Goal: Transaction & Acquisition: Purchase product/service

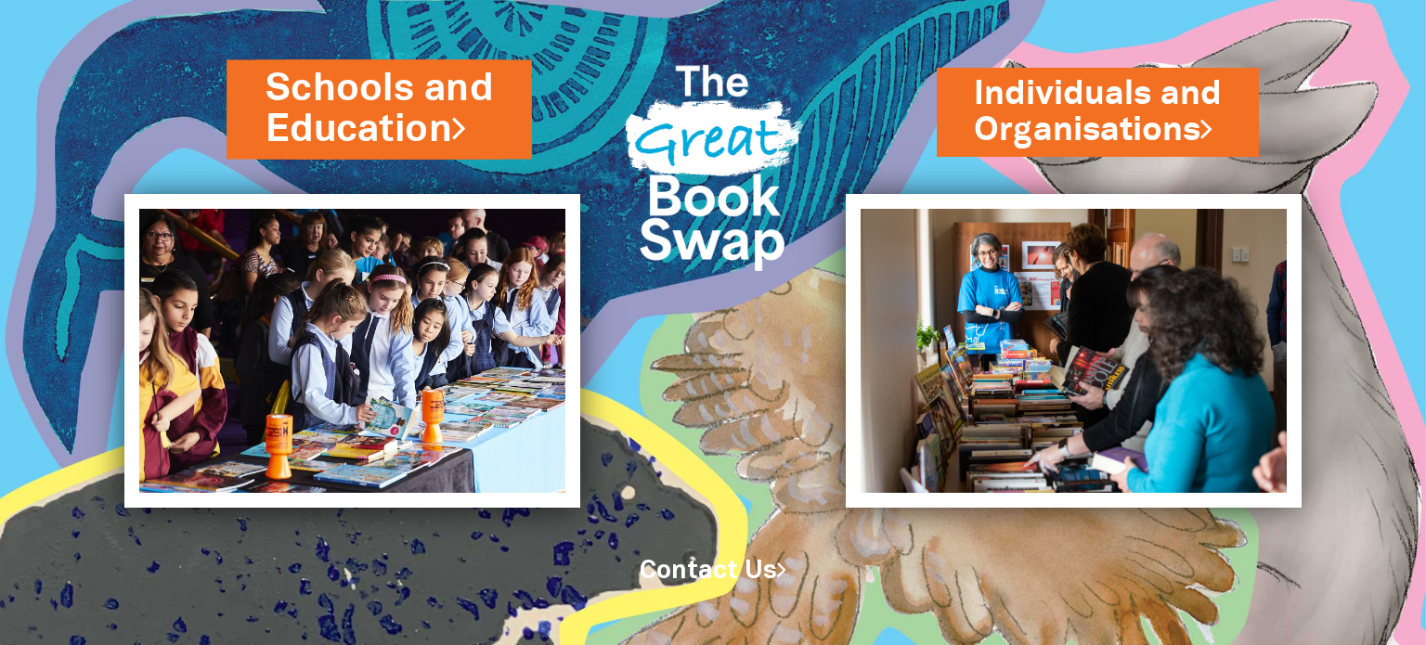
click at [390, 129] on link "Schools and Education" at bounding box center [378, 109] width 227 height 94
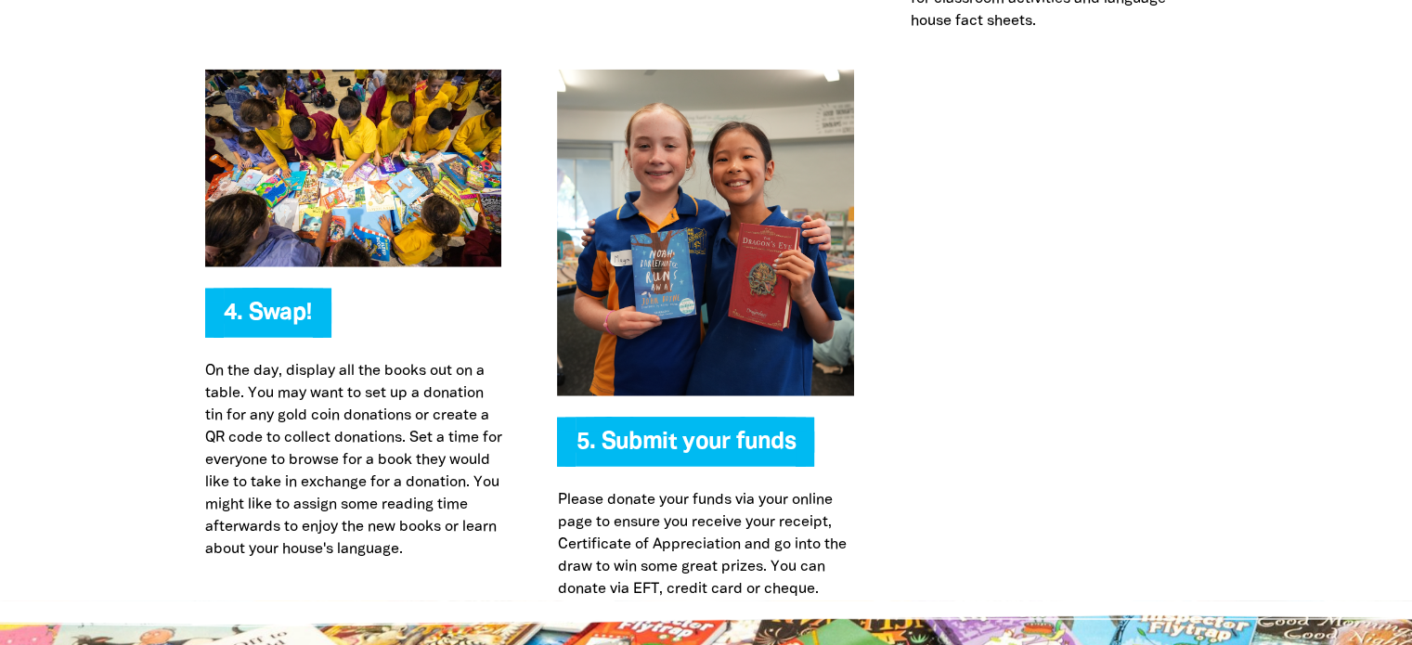
scroll to position [4826, 0]
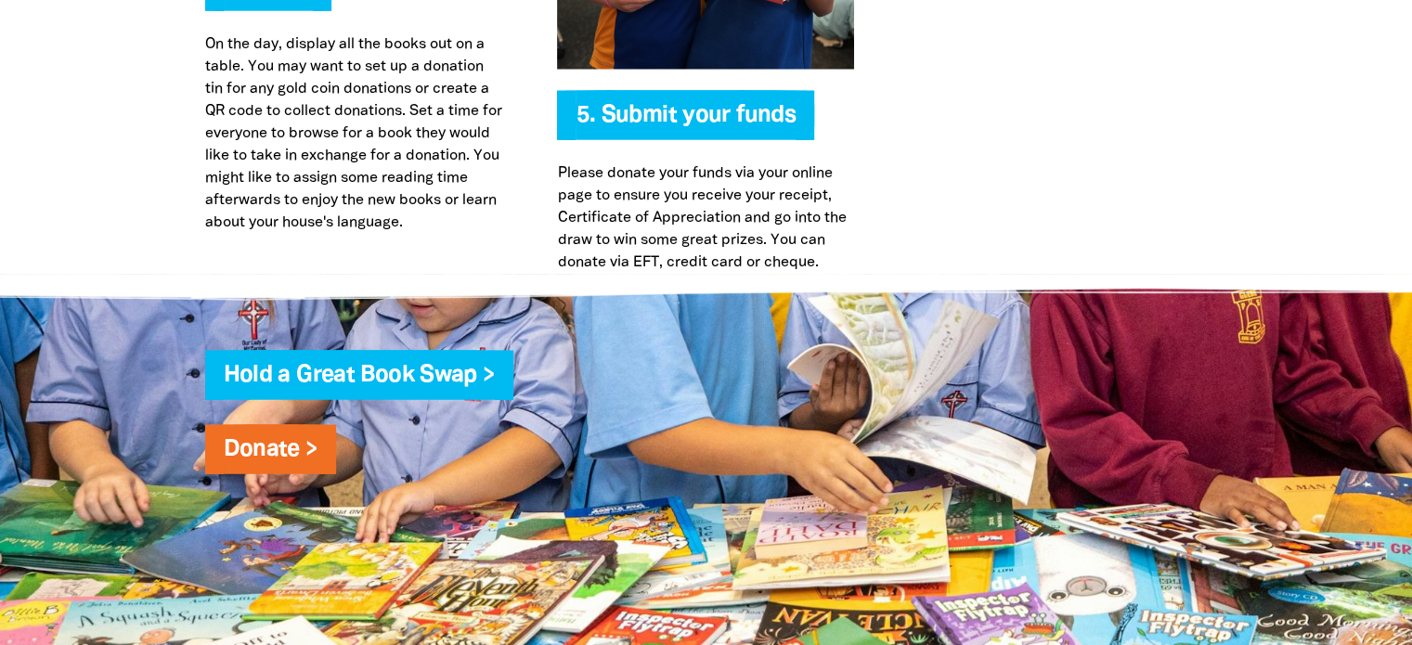
click at [287, 439] on span "Donate >" at bounding box center [271, 456] width 94 height 35
click at [271, 439] on link "Donate >" at bounding box center [271, 449] width 94 height 21
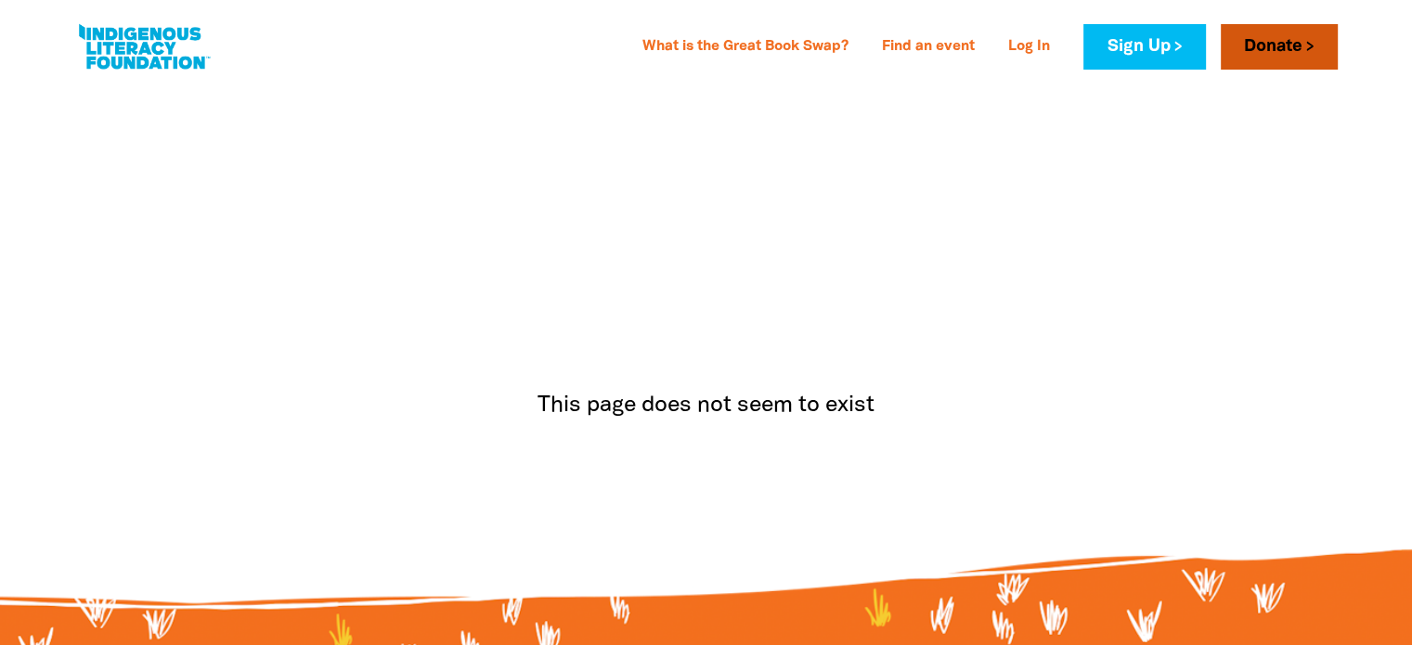
click at [1261, 43] on link "Donate" at bounding box center [1278, 46] width 117 height 45
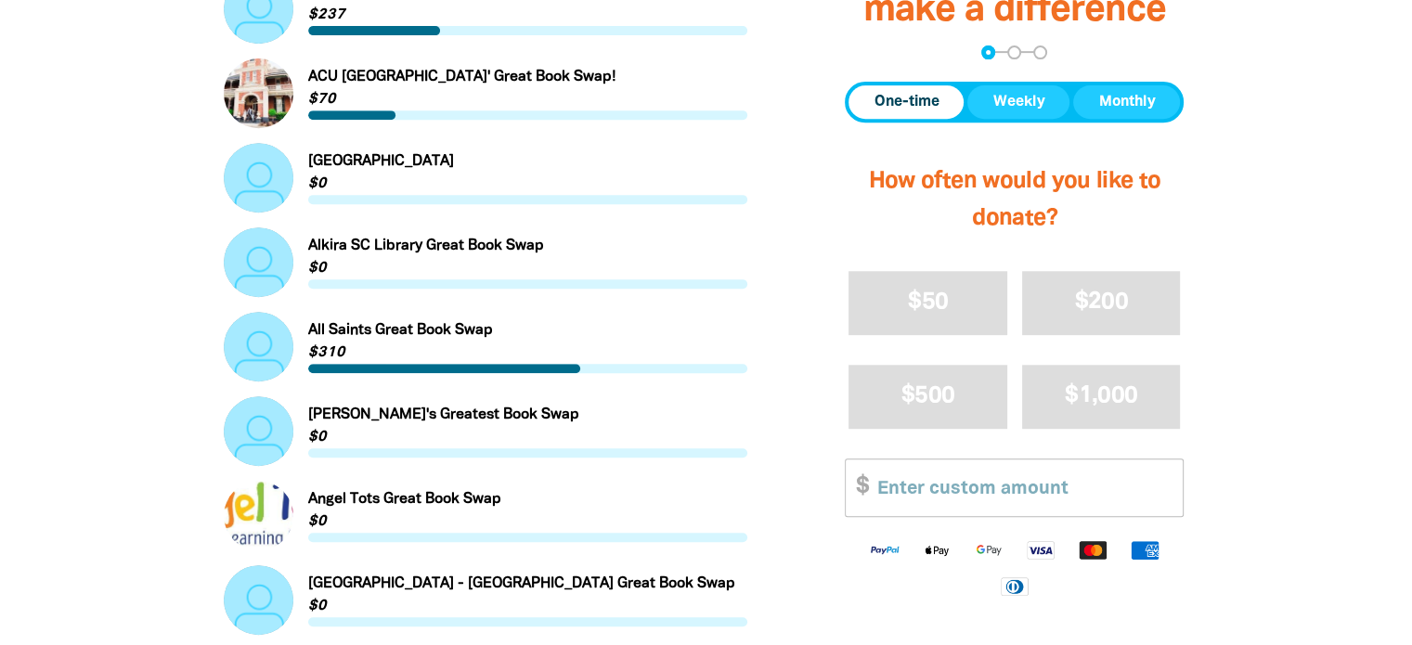
scroll to position [835, 0]
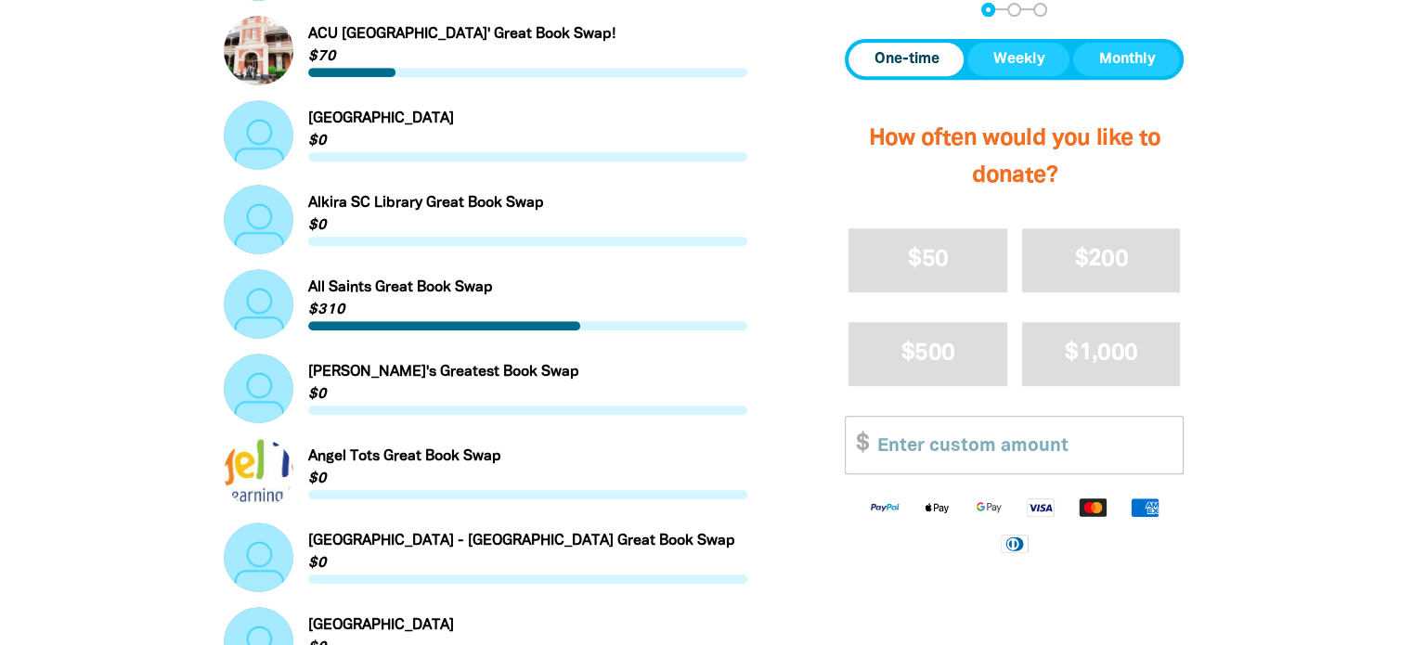
click at [962, 483] on div "This section shows logos for the available payment methods. These logos are for…" at bounding box center [1014, 526] width 339 height 86
click at [920, 446] on input "Other Amount" at bounding box center [1023, 445] width 318 height 57
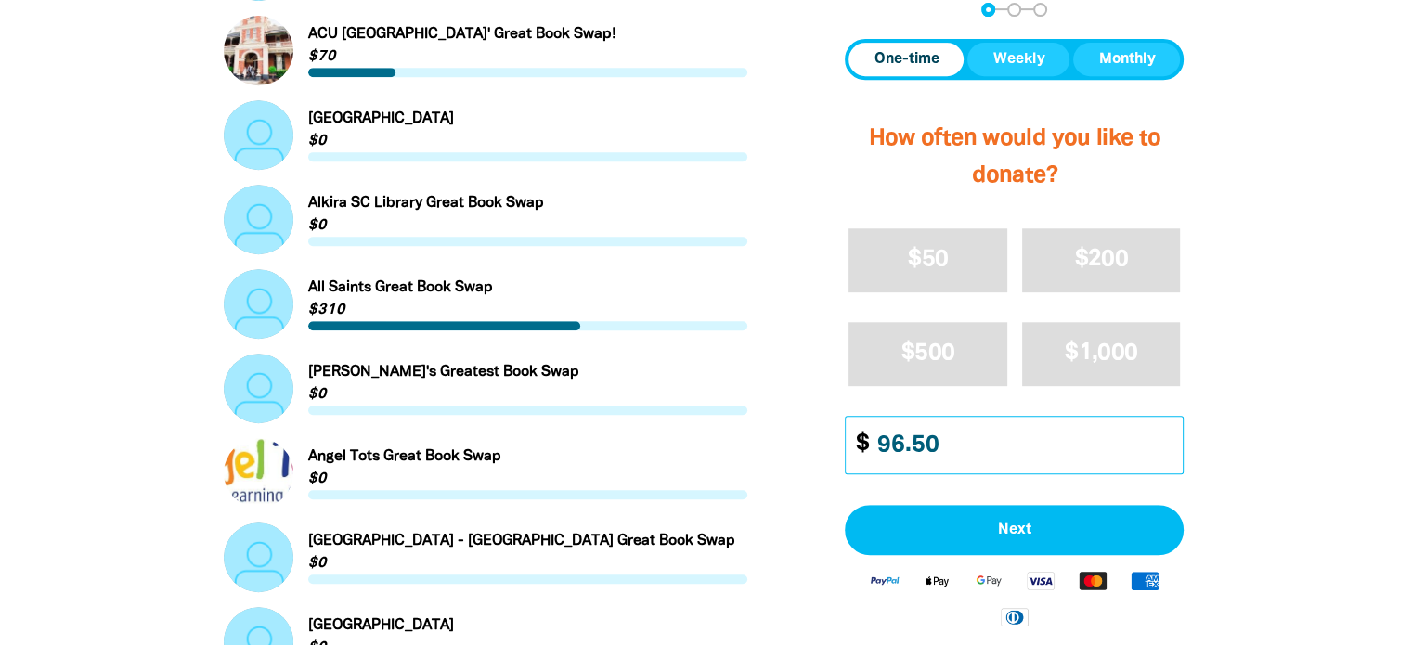
type input "96.50"
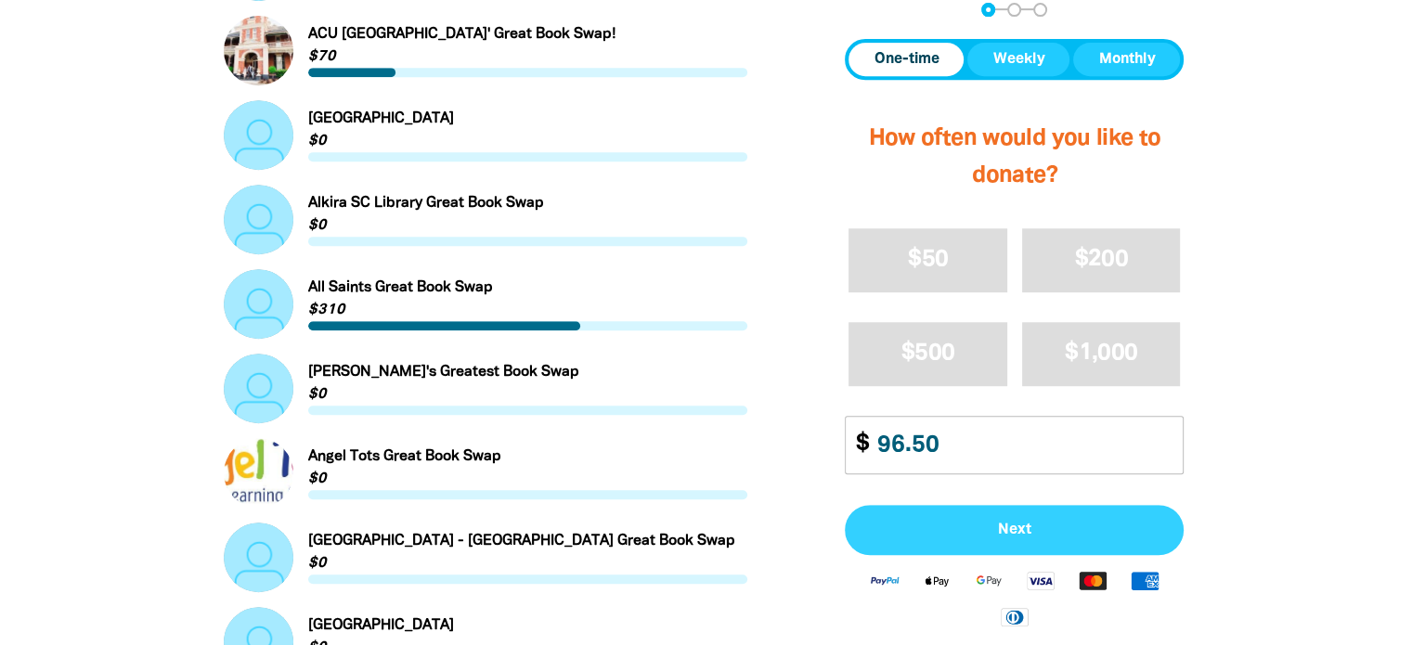
click at [1014, 519] on button "Next" at bounding box center [1014, 531] width 339 height 50
select select "AU"
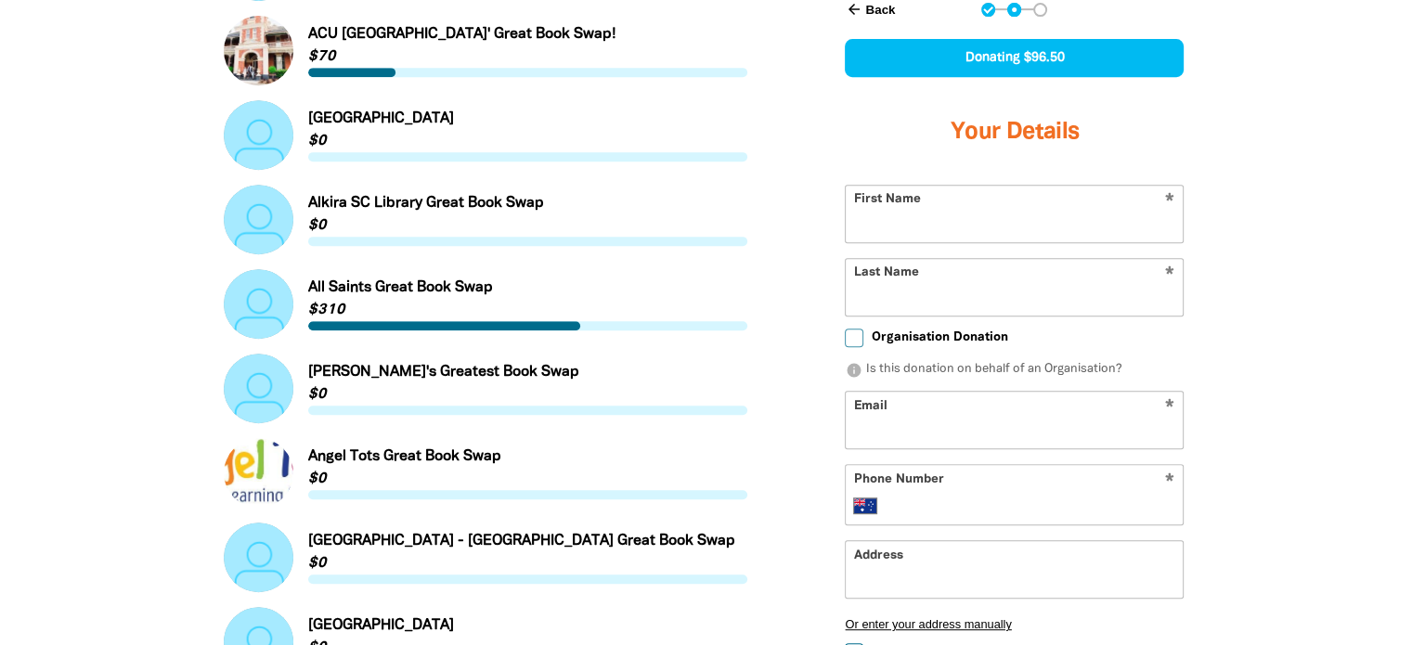
scroll to position [794, 0]
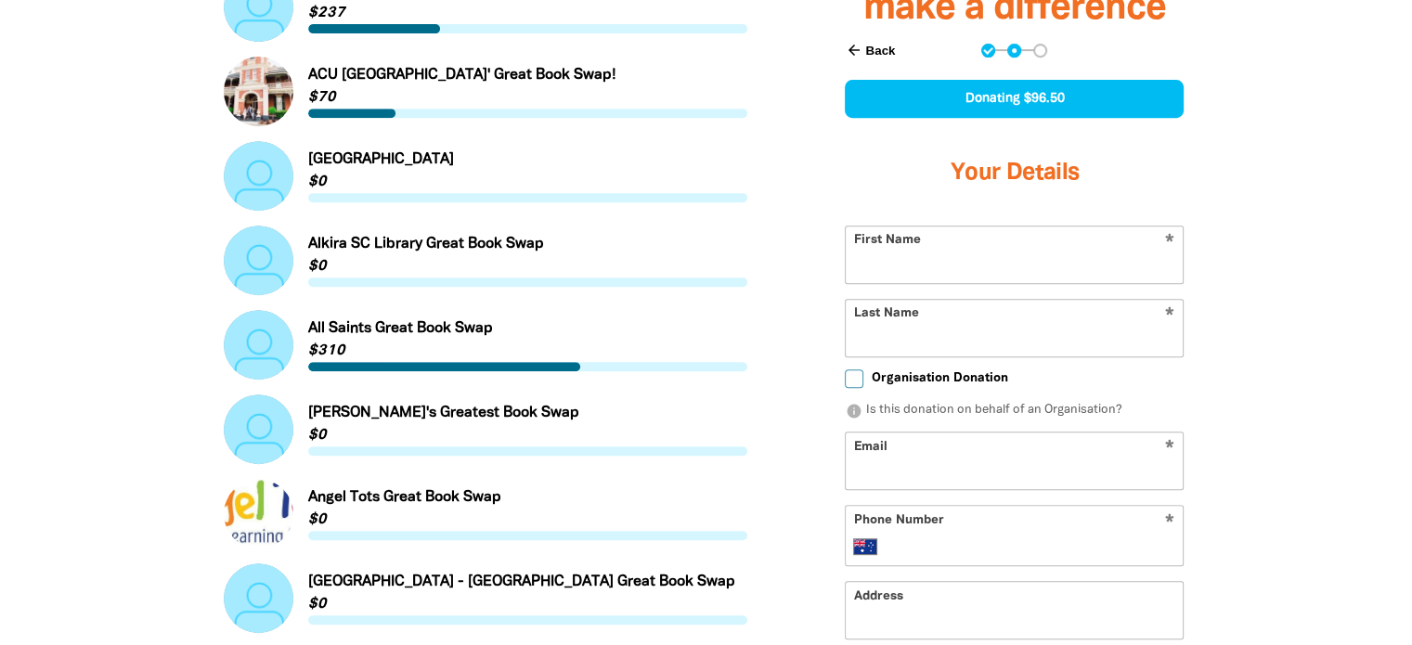
click at [852, 379] on input "Organisation Donation" at bounding box center [854, 378] width 19 height 19
checkbox input "true"
select select "AU"
click at [899, 269] on input "First Name" at bounding box center [1014, 254] width 337 height 57
type input "[PERSON_NAME]"
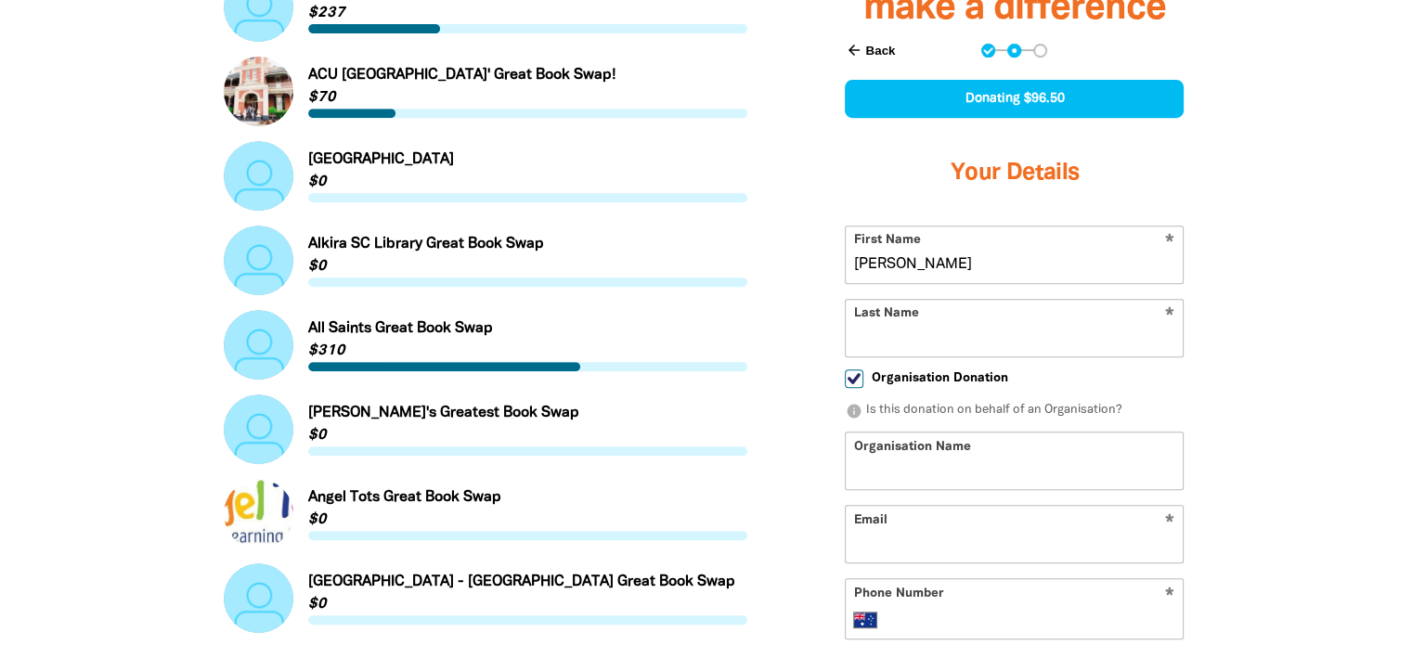
click at [951, 326] on input "Last Name" at bounding box center [1014, 328] width 337 height 57
type input "[PERSON_NAME]"
click at [924, 474] on input "Organisation Name" at bounding box center [1014, 461] width 337 height 57
type input "[GEOGRAPHIC_DATA]"
click at [961, 543] on input "Email" at bounding box center [1014, 535] width 337 height 57
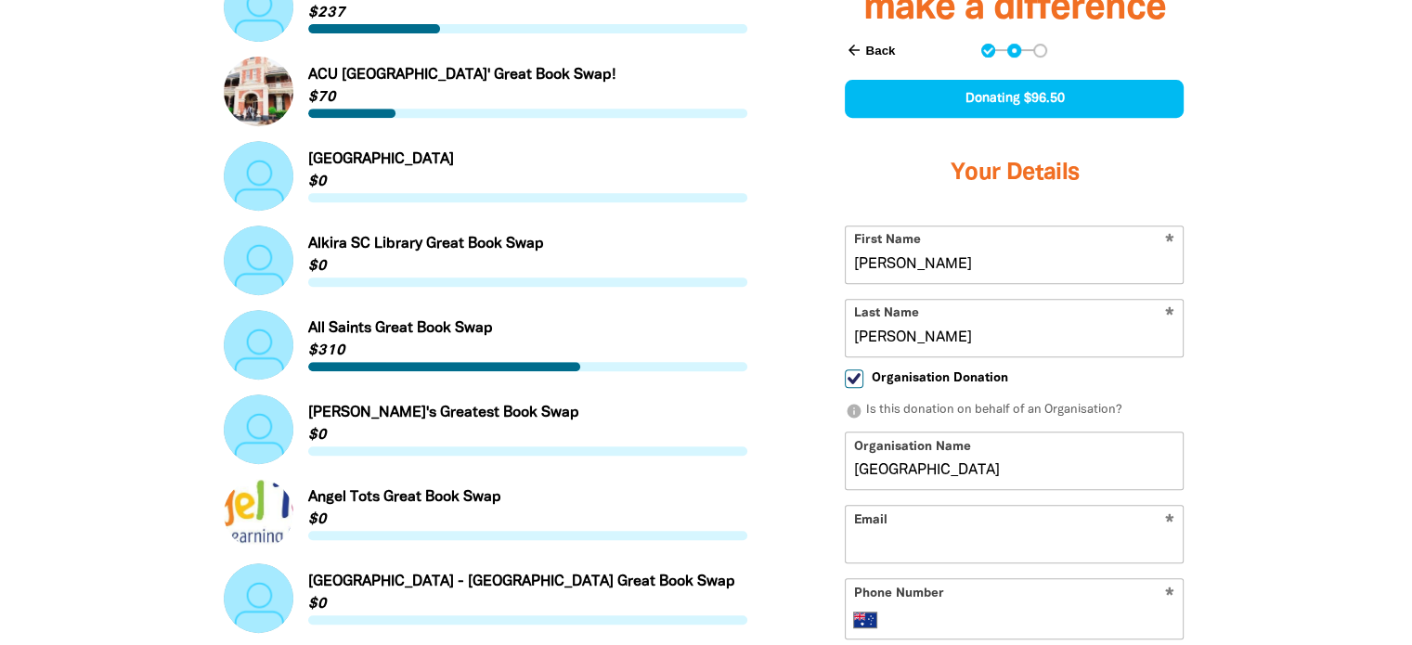
type input "[EMAIL_ADDRESS][DOMAIN_NAME]"
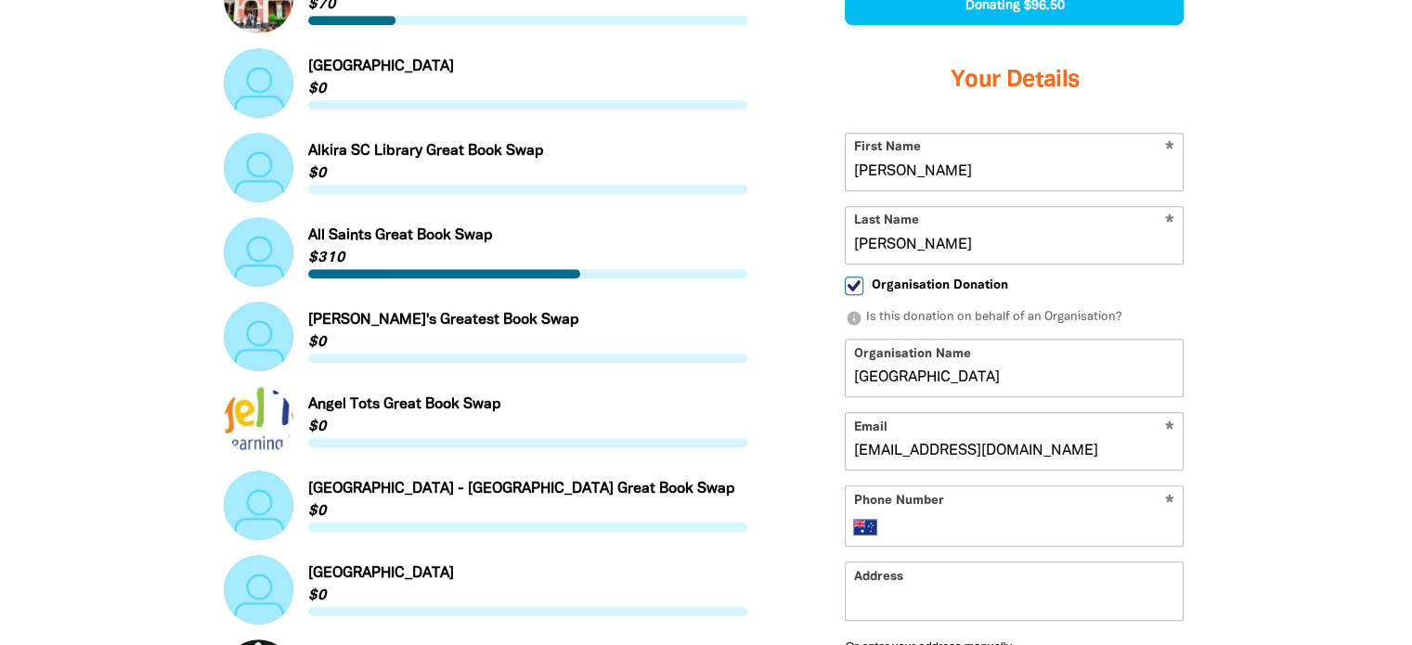
click at [955, 508] on div "* Phone Number International [GEOGRAPHIC_DATA] [GEOGRAPHIC_DATA] [GEOGRAPHIC_DA…" at bounding box center [1014, 516] width 339 height 61
click at [953, 529] on input "Phone Number" at bounding box center [1033, 527] width 284 height 22
type input "93375311"
click at [898, 604] on input "Address" at bounding box center [1014, 591] width 337 height 57
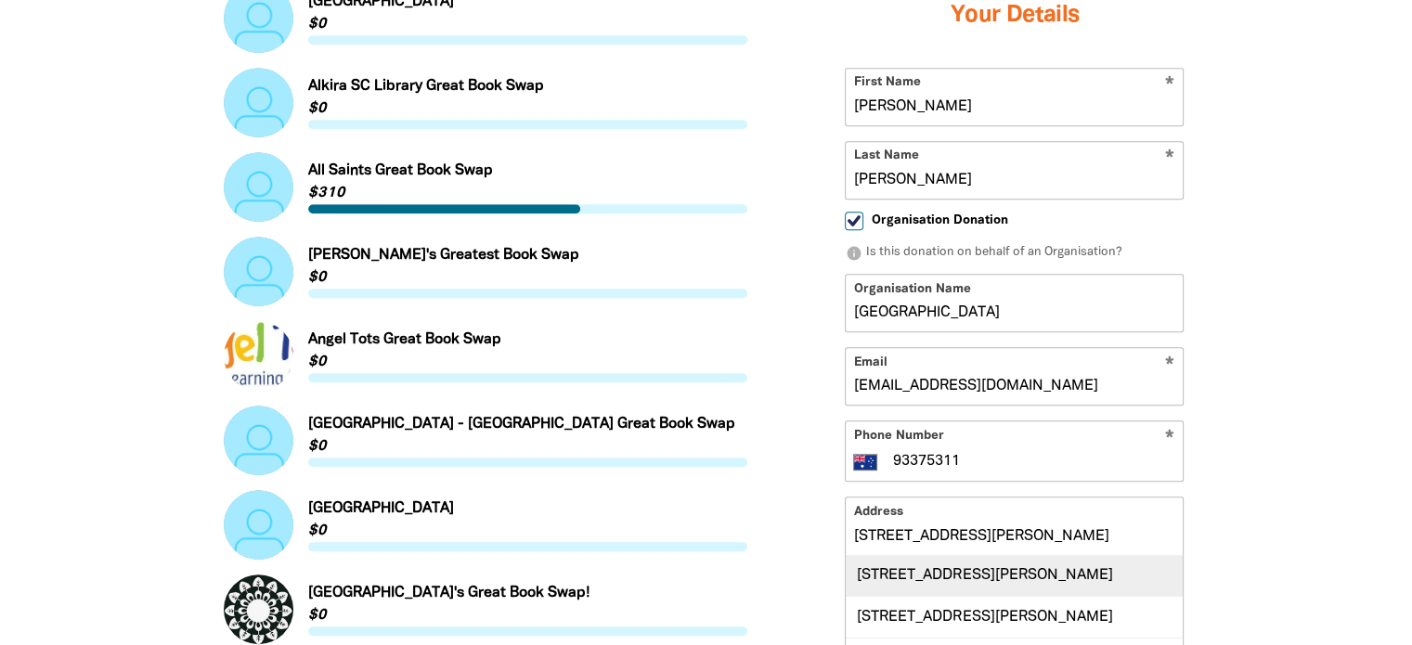
scroll to position [980, 0]
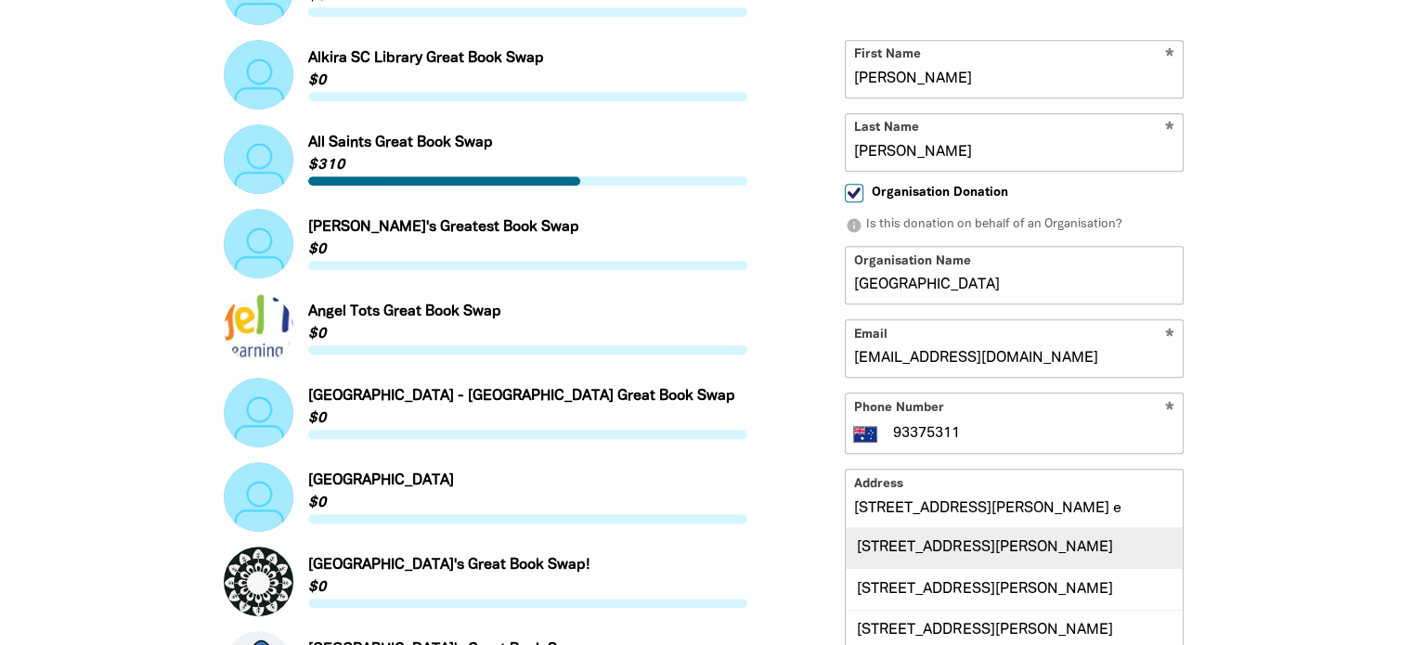
click at [1013, 552] on div "[STREET_ADDRESS][PERSON_NAME]" at bounding box center [1014, 548] width 337 height 40
type input "[STREET_ADDRESS][PERSON_NAME]"
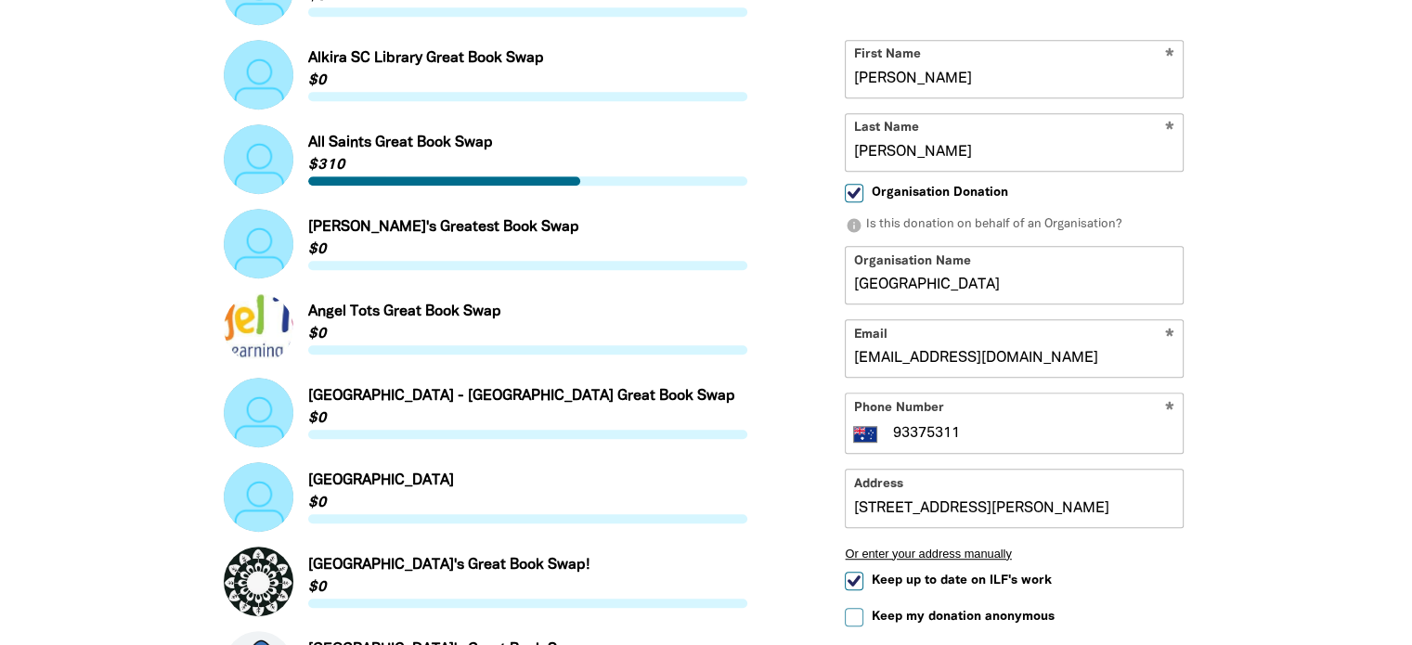
scroll to position [1073, 0]
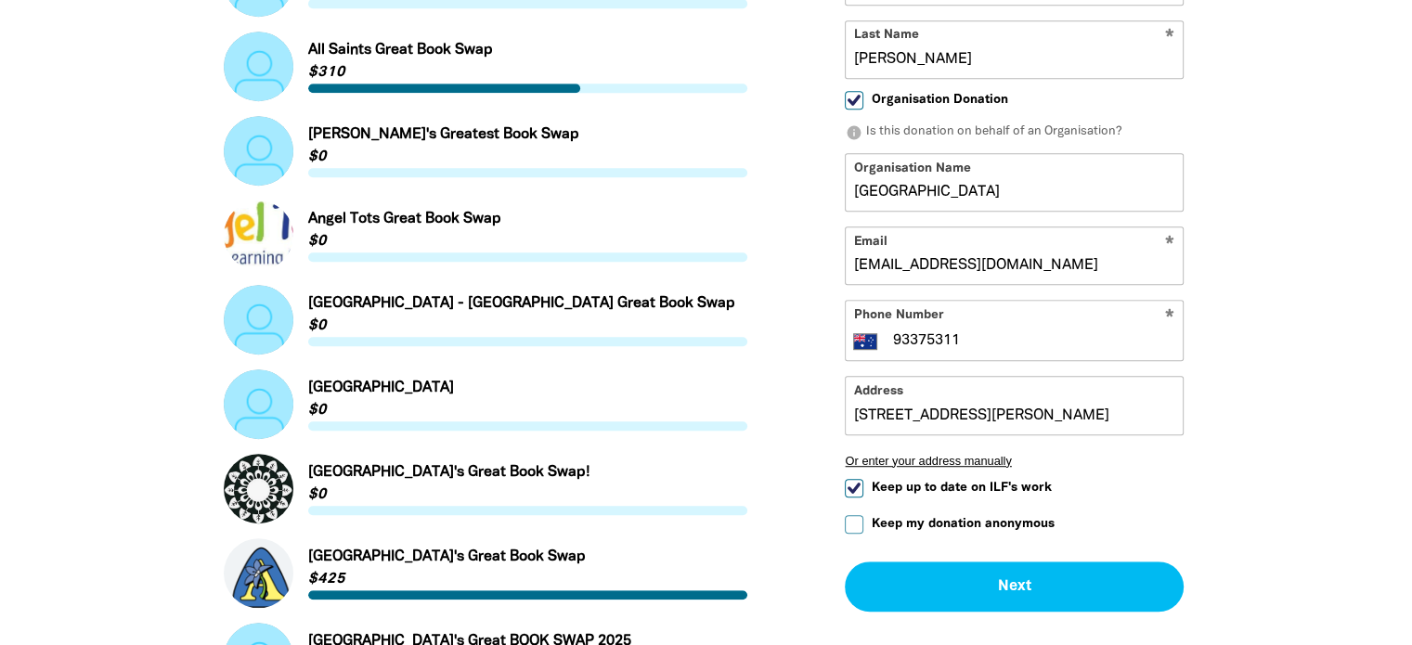
click at [1012, 483] on span "Keep up to date on ILF's work" at bounding box center [961, 489] width 180 height 18
click at [863, 483] on input "Keep up to date on ILF's work" at bounding box center [854, 489] width 19 height 19
checkbox input "false"
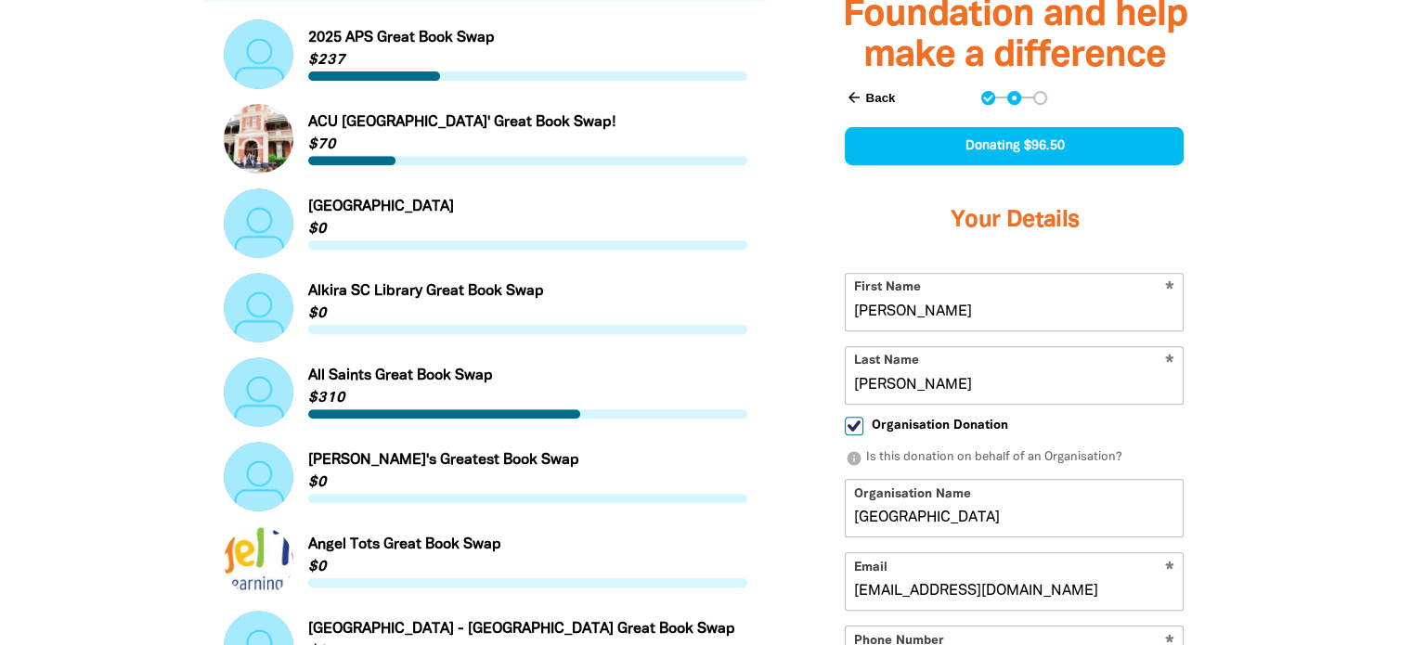
scroll to position [702, 0]
